Goal: Information Seeking & Learning: Learn about a topic

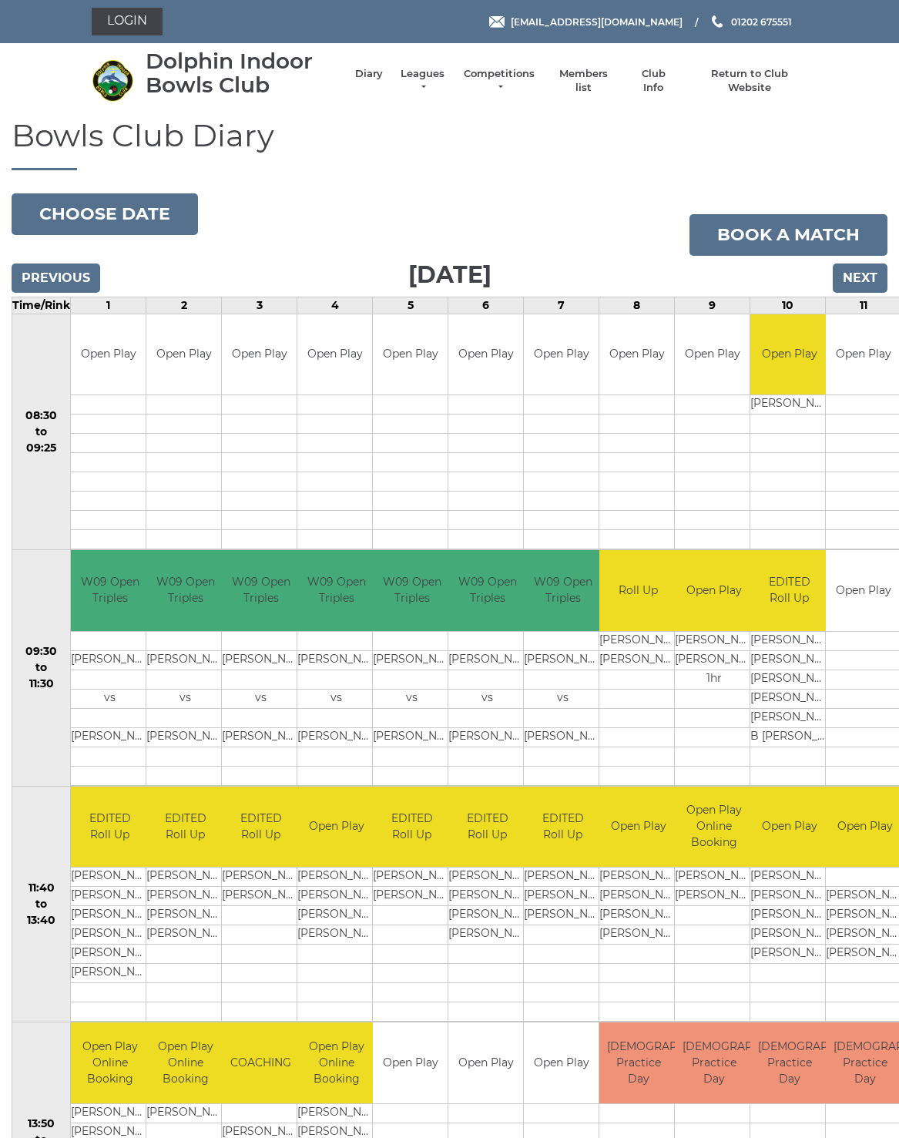
scroll to position [8, 0]
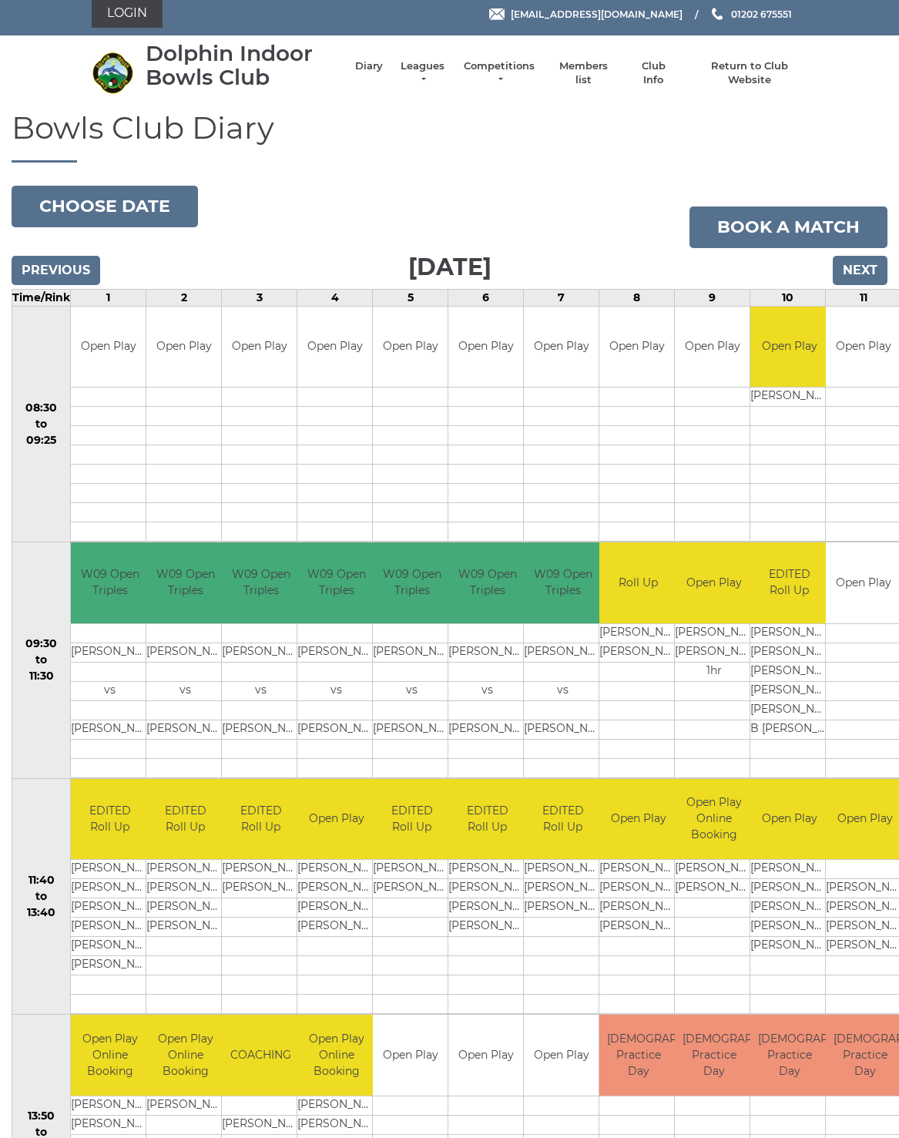
click at [441, 76] on link "Leagues" at bounding box center [422, 73] width 49 height 28
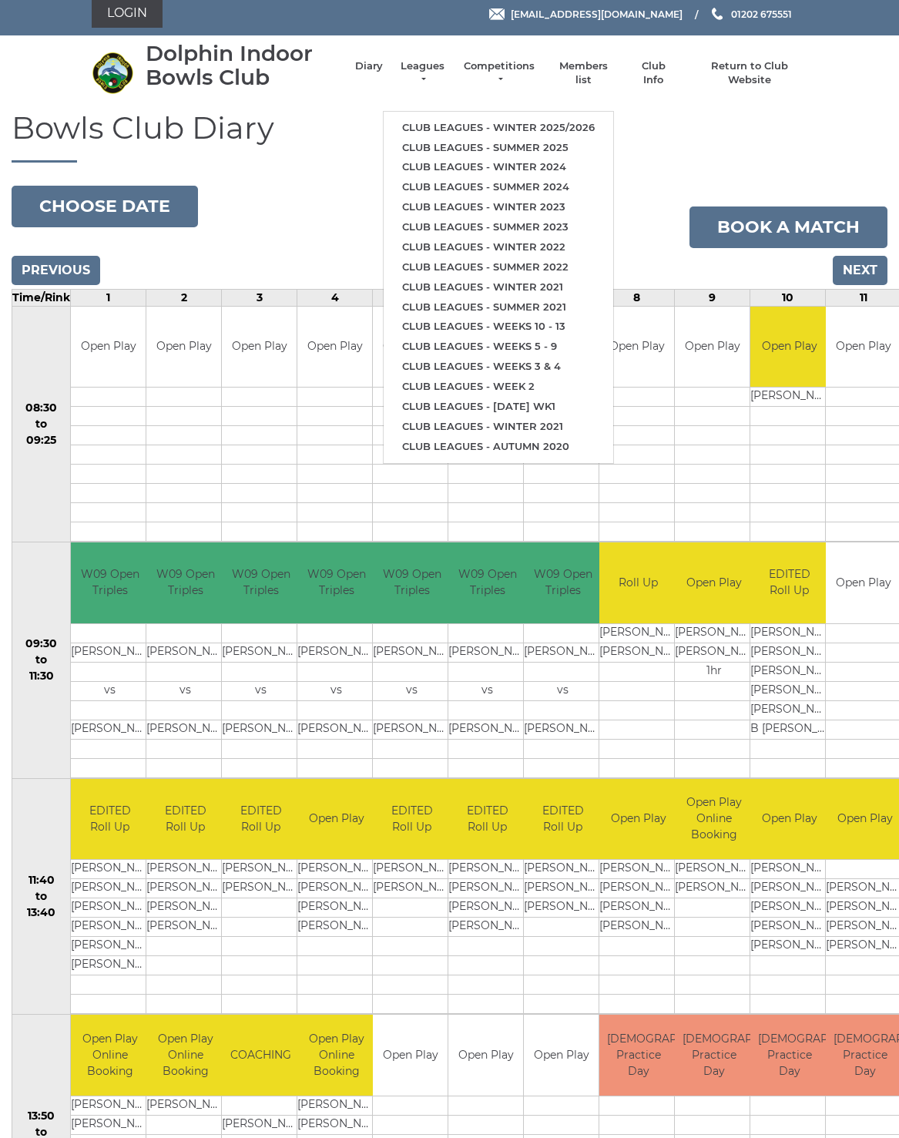
click at [570, 126] on link "Club leagues - Winter 2025/2026" at bounding box center [499, 128] width 230 height 20
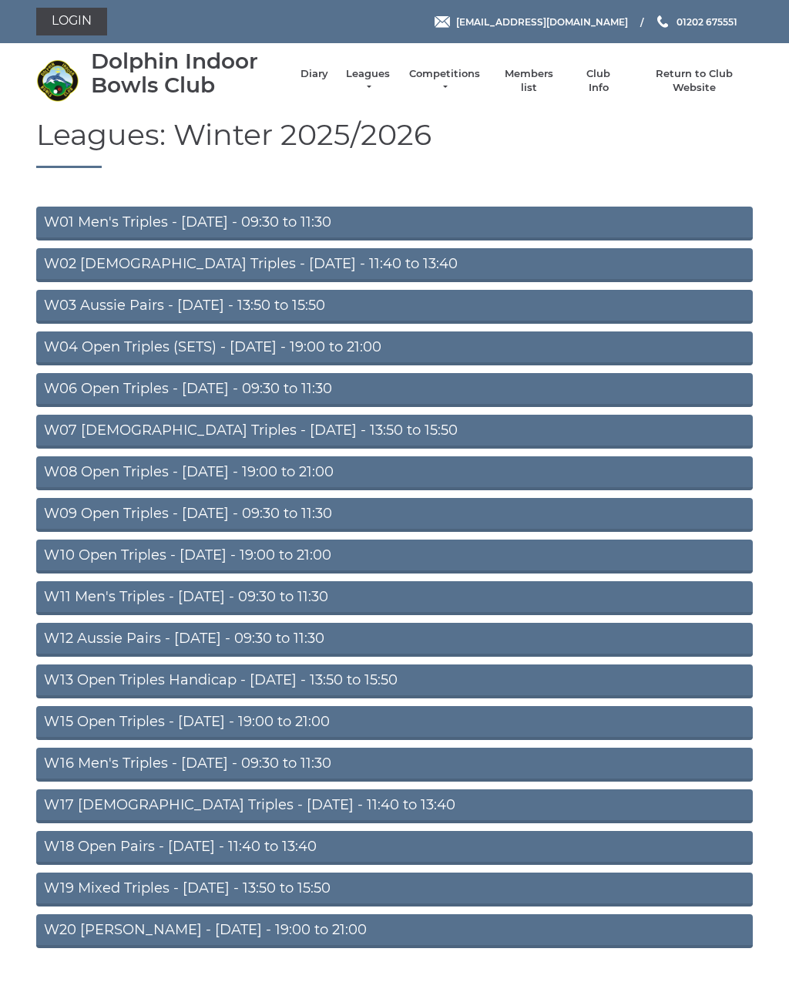
click at [295, 383] on link "W06 Open Triples - Tuesday - 09:30 to 11:30" at bounding box center [394, 390] width 717 height 34
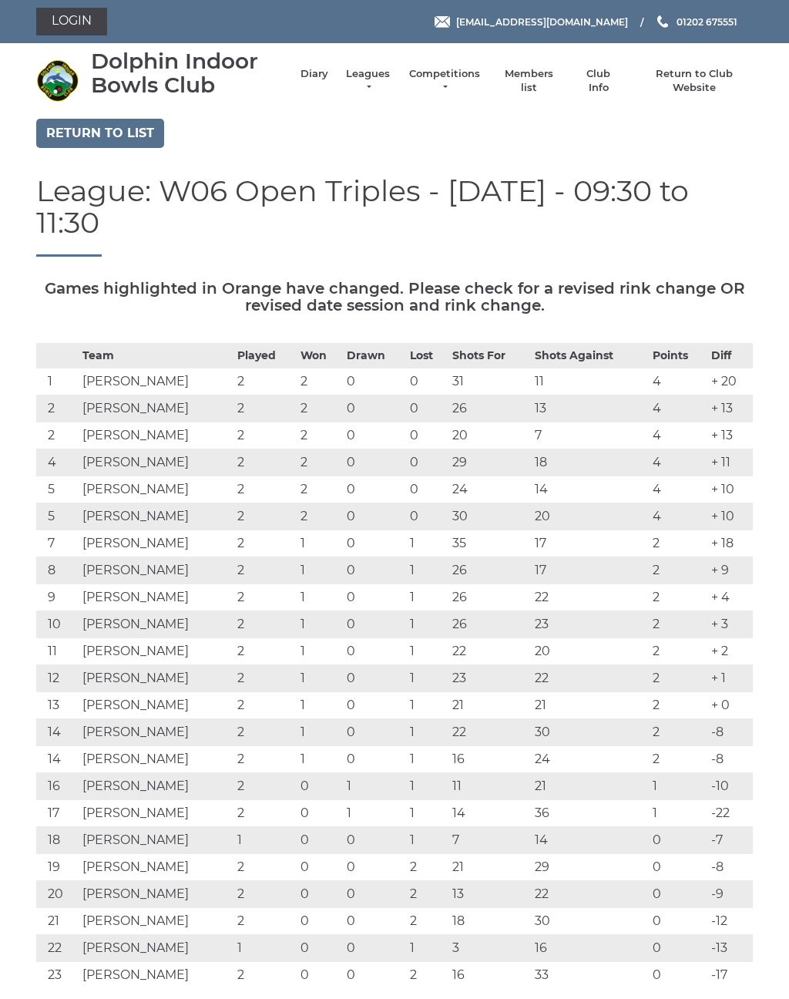
click at [91, 139] on link "Return to list" at bounding box center [100, 133] width 128 height 29
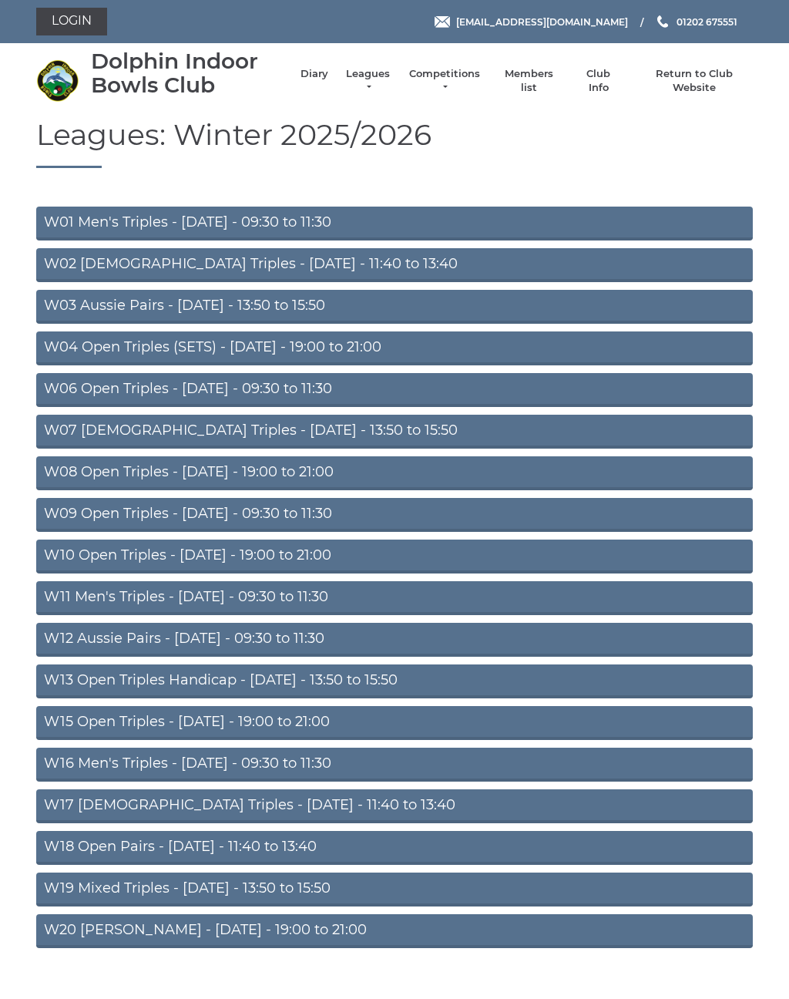
click at [247, 844] on link "W18 Open Pairs - Friday - 11:40 to 13:40" at bounding box center [394, 848] width 717 height 34
